Goal: Task Accomplishment & Management: Complete application form

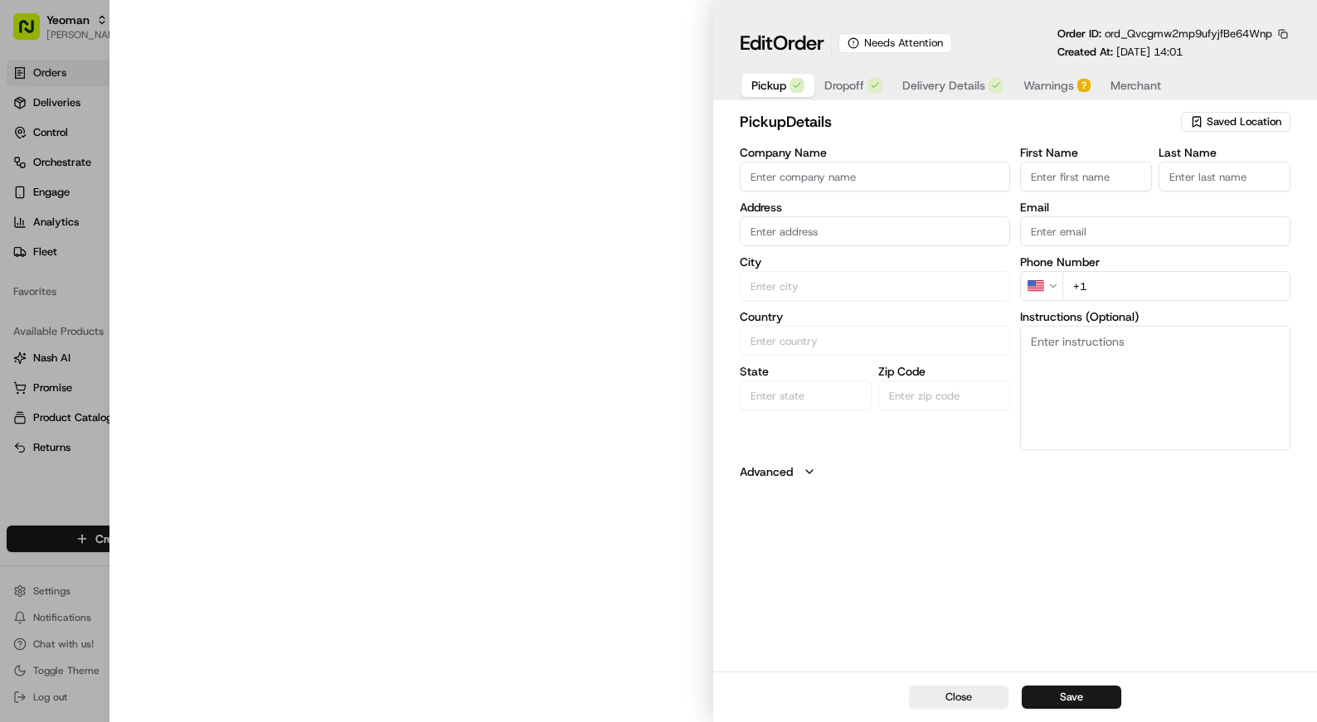
type input "Chop Stop"
type input "Reno"
type input "US"
type input "NV"
type input "89521"
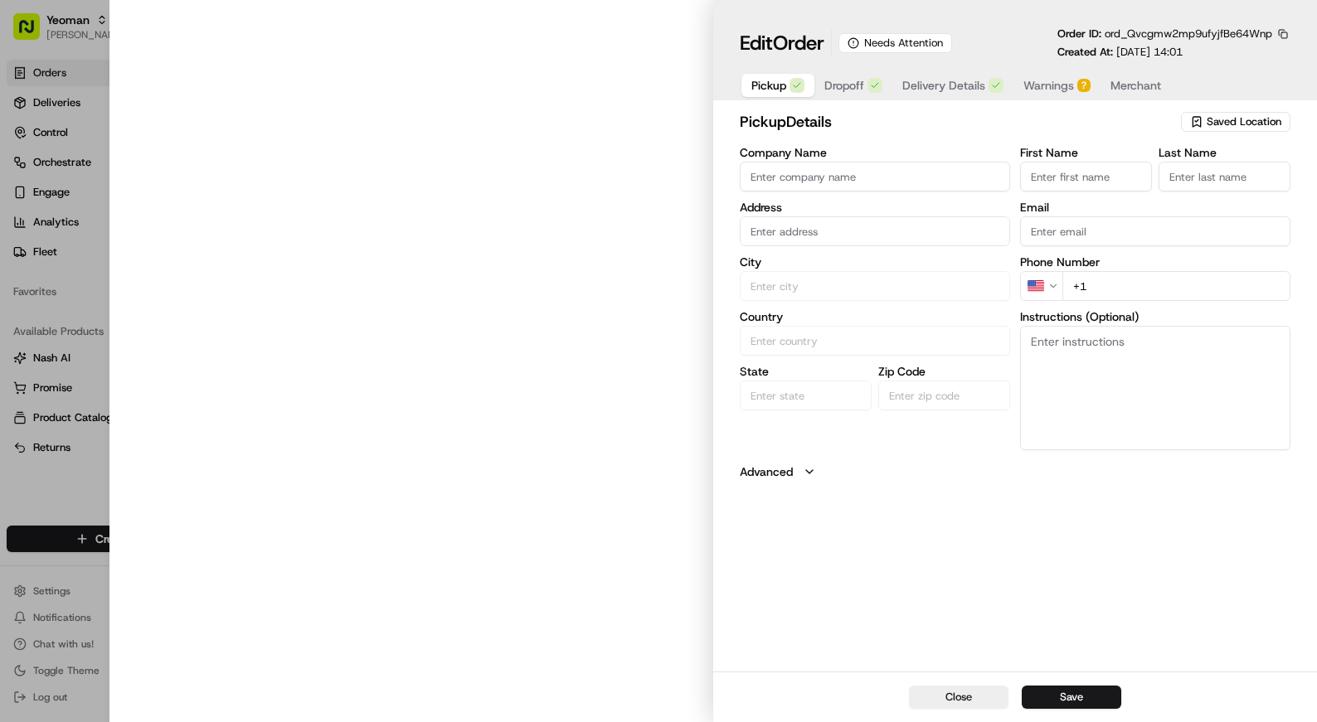
type input "[PHONE_NUMBER]"
type textarea "ezCater order: QH5JUV"
type input "[STREET_ADDRESS][PERSON_NAME]"
